Goal: Task Accomplishment & Management: Manage account settings

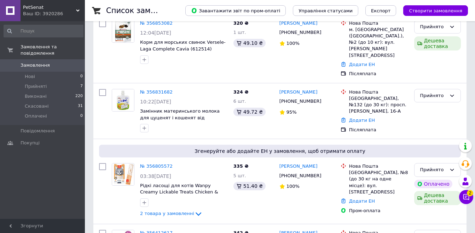
scroll to position [177, 0]
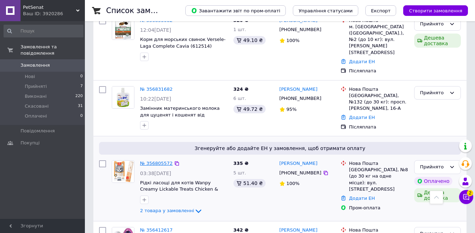
click at [156, 161] on link "№ 356805572" at bounding box center [156, 163] width 33 height 5
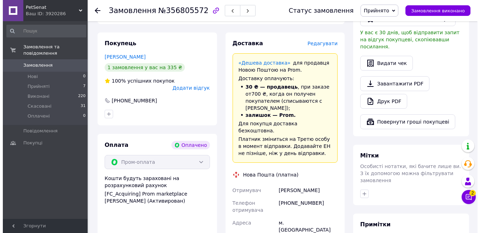
scroll to position [389, 0]
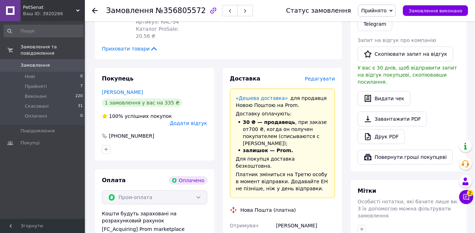
click at [317, 76] on span "Редагувати" at bounding box center [320, 79] width 30 height 6
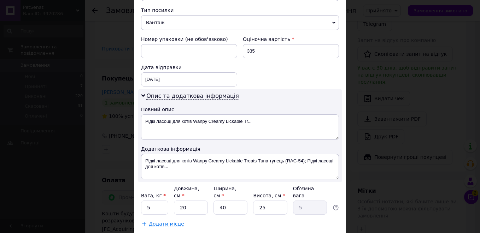
scroll to position [315, 0]
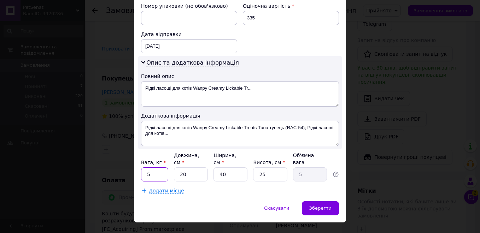
click at [160, 168] on input "5" at bounding box center [154, 175] width 27 height 14
type input "0.4"
type input "2"
type input "0.5"
type input "20"
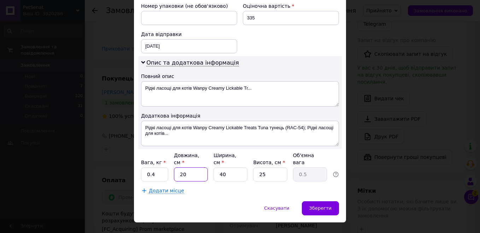
type input "5"
type input "1"
type input "0.13"
type input "16"
type input "2"
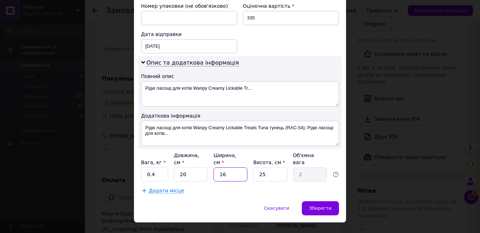
type input "16"
type input "1"
type input "0.1"
type input "13"
type input "1.04"
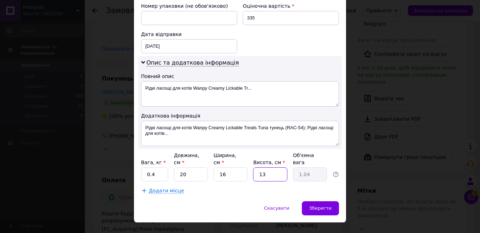
type input "13"
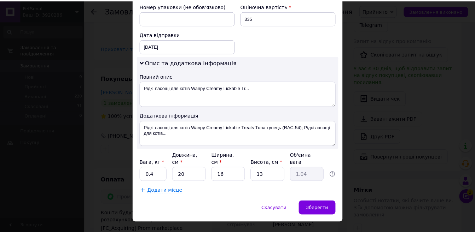
scroll to position [254, 0]
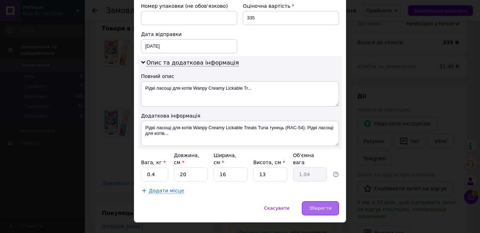
click at [332, 201] on div "Зберегти" at bounding box center [320, 208] width 37 height 14
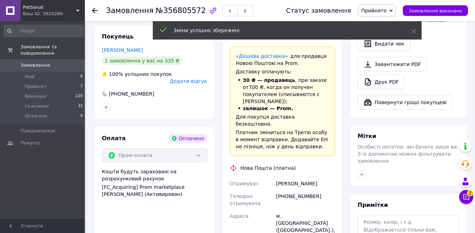
scroll to position [608, 0]
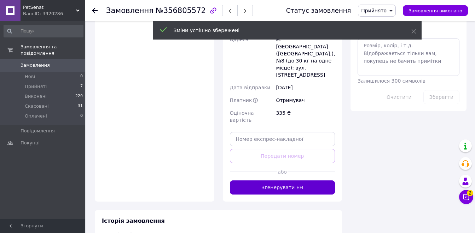
click at [290, 181] on button "Згенерувати ЕН" at bounding box center [282, 188] width 105 height 14
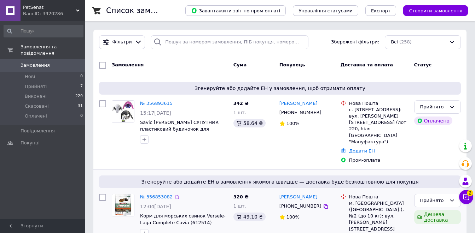
click at [150, 194] on link "№ 356853082" at bounding box center [156, 196] width 33 height 5
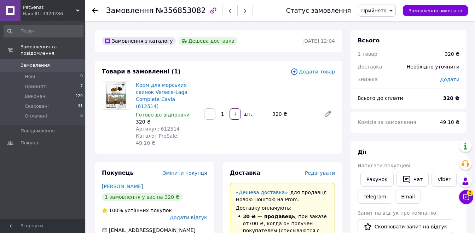
click at [328, 170] on span "Редагувати" at bounding box center [320, 173] width 30 height 6
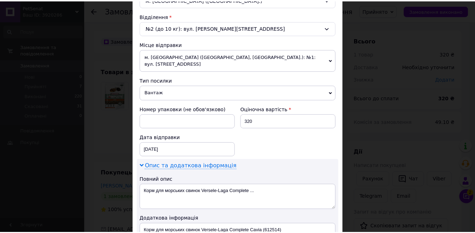
scroll to position [353, 0]
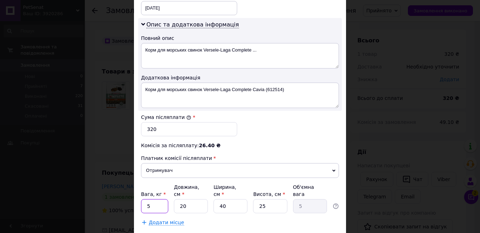
drag, startPoint x: 160, startPoint y: 190, endPoint x: 142, endPoint y: 187, distance: 18.6
click at [142, 199] on input "5" at bounding box center [154, 206] width 27 height 14
type input "0.5"
type input "1"
type input "0.25"
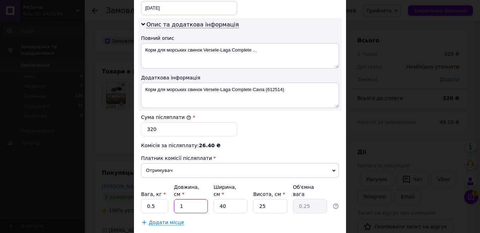
type input "13"
type input "3.25"
type input "13"
type input "1"
type input "0.1"
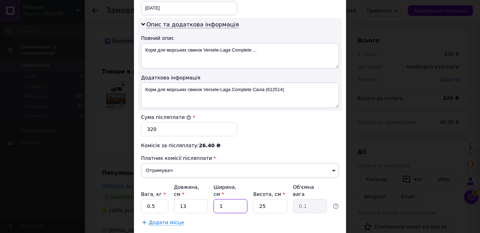
type input "13"
type input "1.06"
type input "13"
type input "2"
type input "0.1"
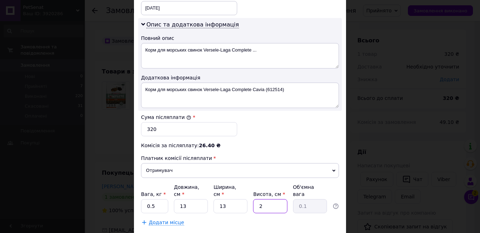
type input "21"
type input "0.89"
type input "21"
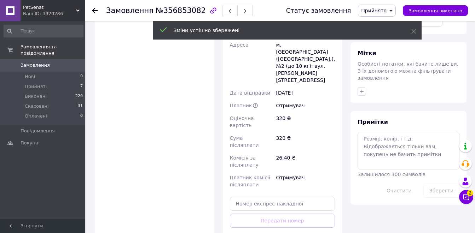
scroll to position [318, 0]
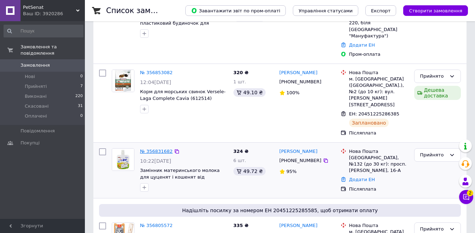
click at [153, 149] on link "№ 356831682" at bounding box center [156, 151] width 33 height 5
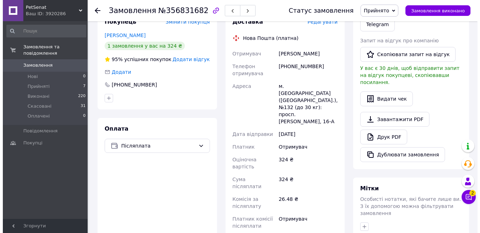
scroll to position [106, 0]
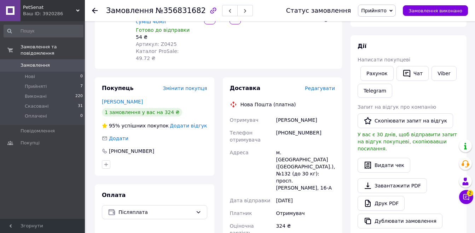
click at [324, 86] on span "Редагувати" at bounding box center [320, 89] width 30 height 6
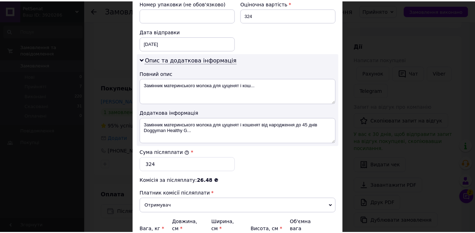
scroll to position [385, 0]
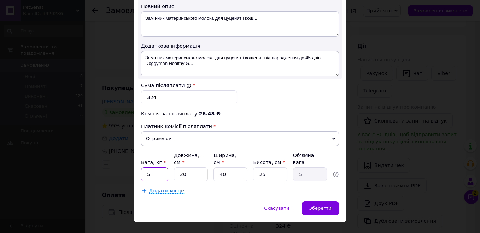
drag, startPoint x: 159, startPoint y: 162, endPoint x: 141, endPoint y: 161, distance: 18.7
click at [141, 168] on input "5" at bounding box center [154, 175] width 27 height 14
type input "0.2"
type input "1"
type input "0.25"
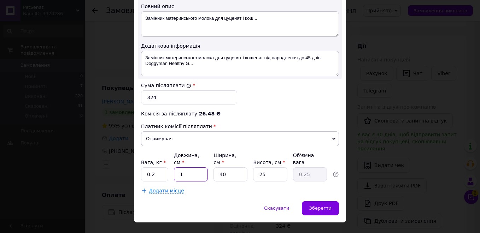
type input "17"
type input "4.25"
type input "17"
type input "1"
type input "0.11"
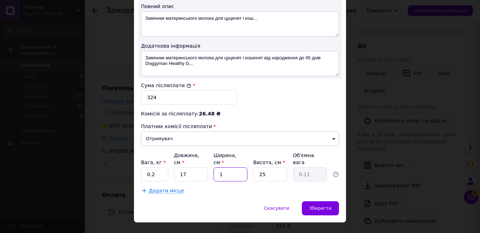
type input "11"
type input "1.17"
type input "11"
type input "8"
type input "0.37"
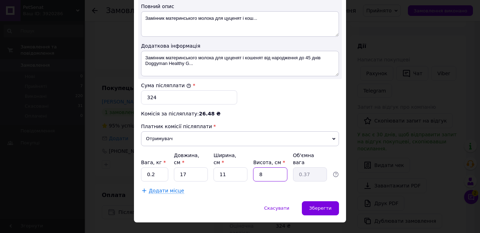
type input "8"
click at [320, 206] on span "Зберегти" at bounding box center [320, 208] width 22 height 5
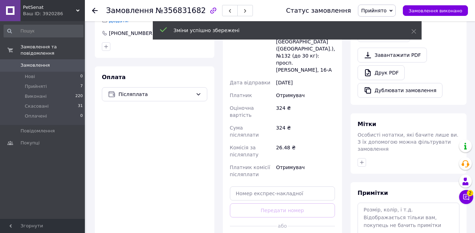
scroll to position [247, 0]
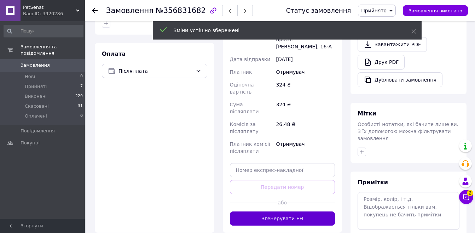
click at [301, 212] on button "Згенерувати ЕН" at bounding box center [282, 219] width 105 height 14
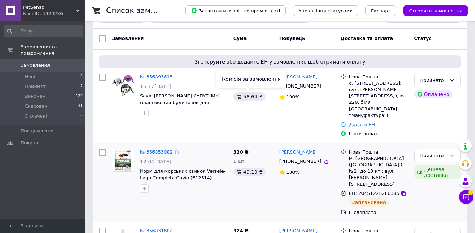
scroll to position [71, 0]
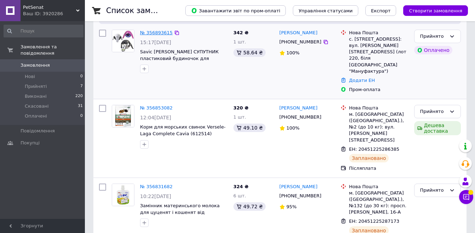
click at [155, 32] on link "№ 356893615" at bounding box center [156, 32] width 33 height 5
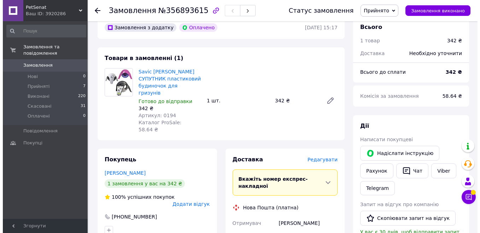
scroll to position [212, 0]
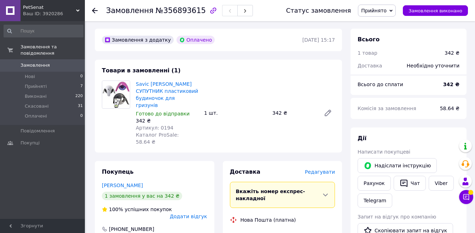
click at [318, 169] on span "Редагувати" at bounding box center [320, 172] width 30 height 6
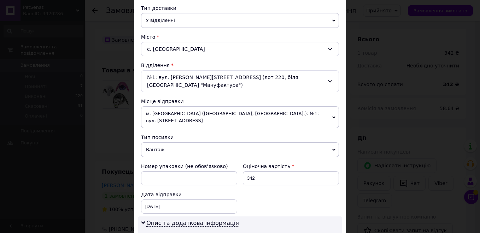
scroll to position [283, 0]
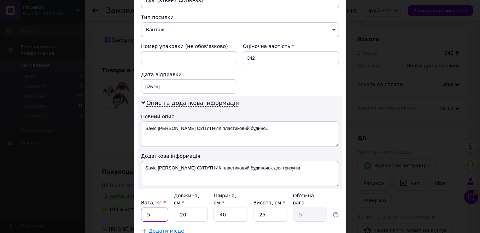
drag, startPoint x: 155, startPoint y: 189, endPoint x: 131, endPoint y: 185, distance: 23.6
click at [132, 186] on div "× Редагування доставки Спосіб доставки Нова Пошта (платна) Платник Отримувач Ві…" at bounding box center [240, 116] width 480 height 233
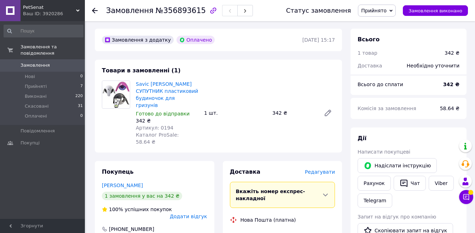
click at [320, 169] on span "Редагувати" at bounding box center [320, 172] width 30 height 6
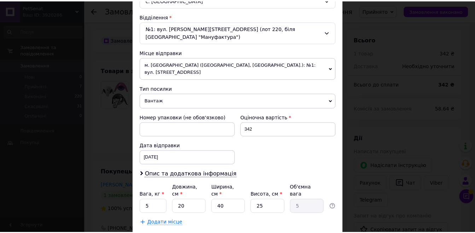
scroll to position [212, 0]
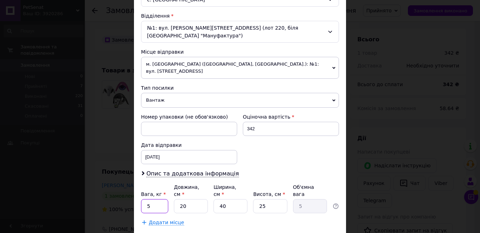
click at [155, 199] on input "5" at bounding box center [154, 206] width 27 height 14
click at [150, 199] on input "01" at bounding box center [154, 206] width 27 height 14
type input "0.1"
type input "2"
type input "0.5"
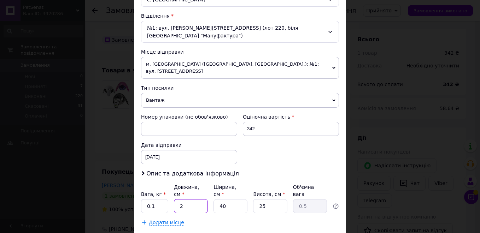
type input "27"
type input "6.75"
type input "27"
type input "2"
type input "0.34"
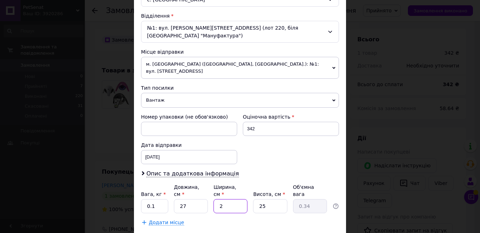
type input "23"
type input "3.88"
type input "23"
type input "2"
type input "0.31"
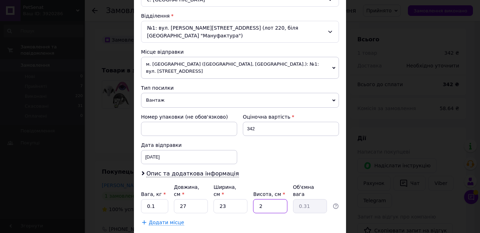
type input "24"
type input "3.73"
type input "24"
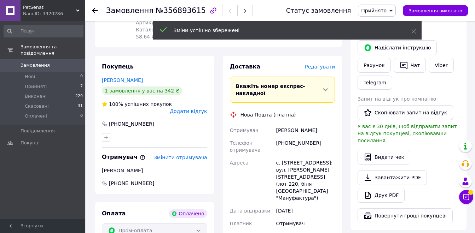
scroll to position [353, 0]
